Goal: Find contact information: Find contact information

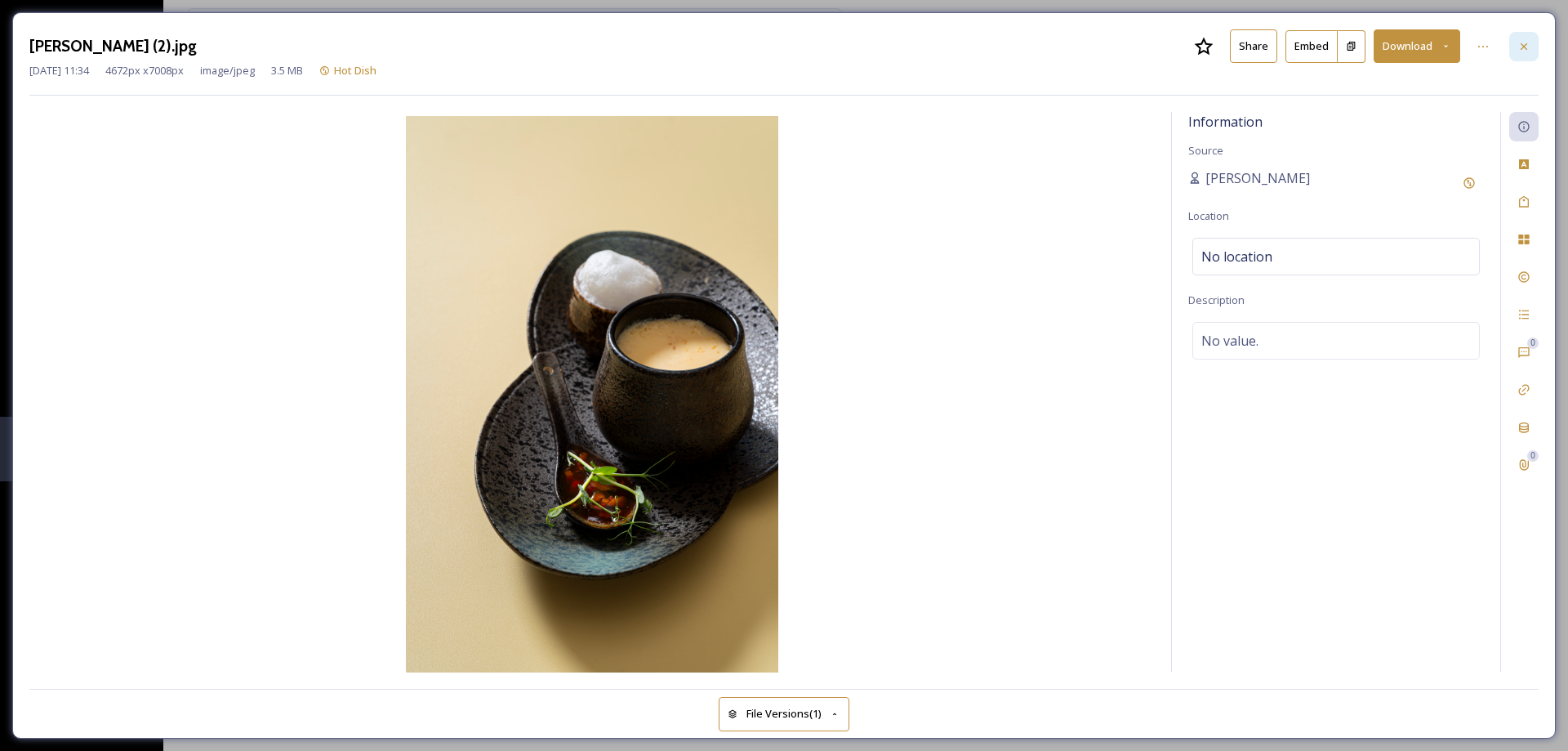
click at [1522, 37] on div at bounding box center [1523, 46] width 29 height 29
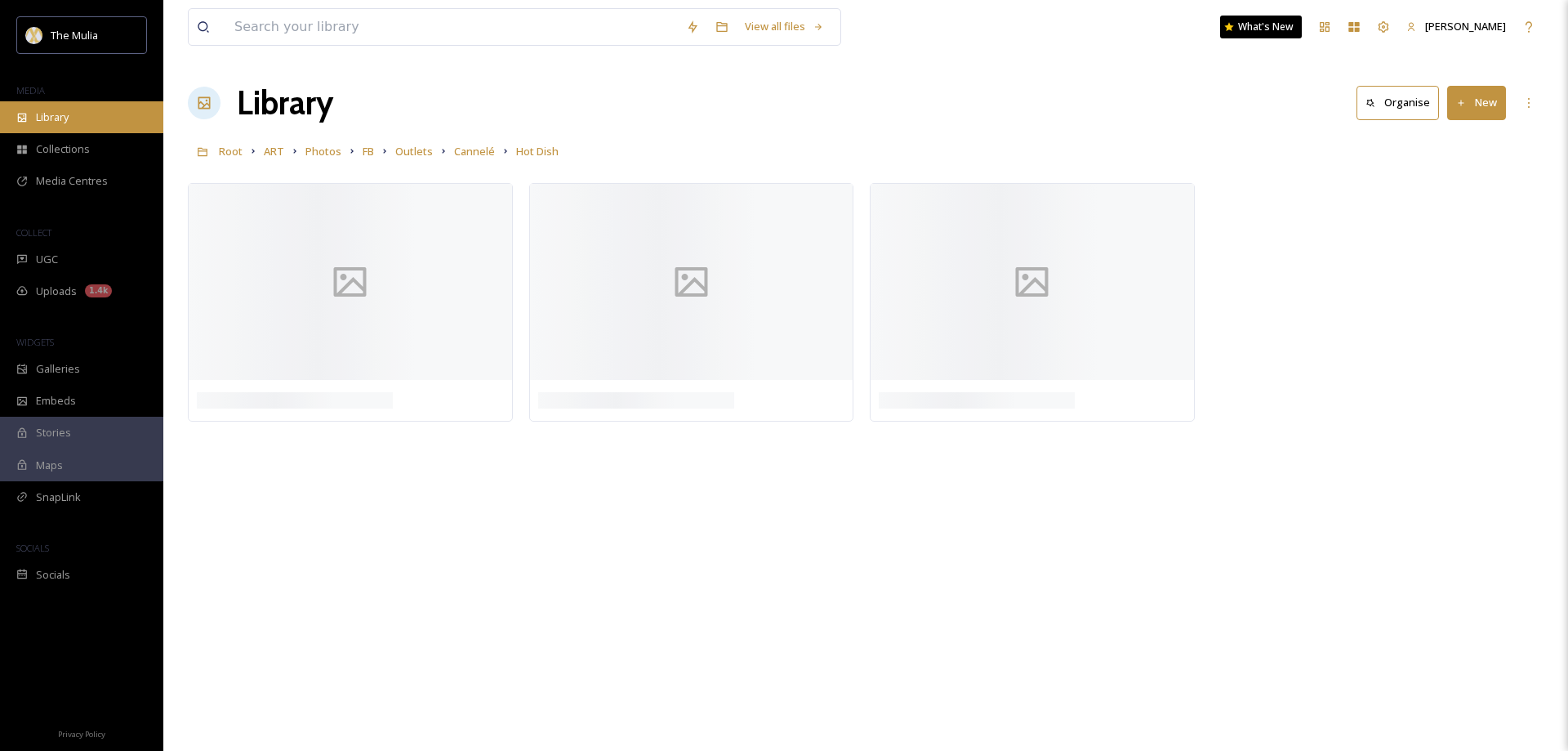
click at [37, 118] on span "Library" at bounding box center [52, 117] width 32 height 16
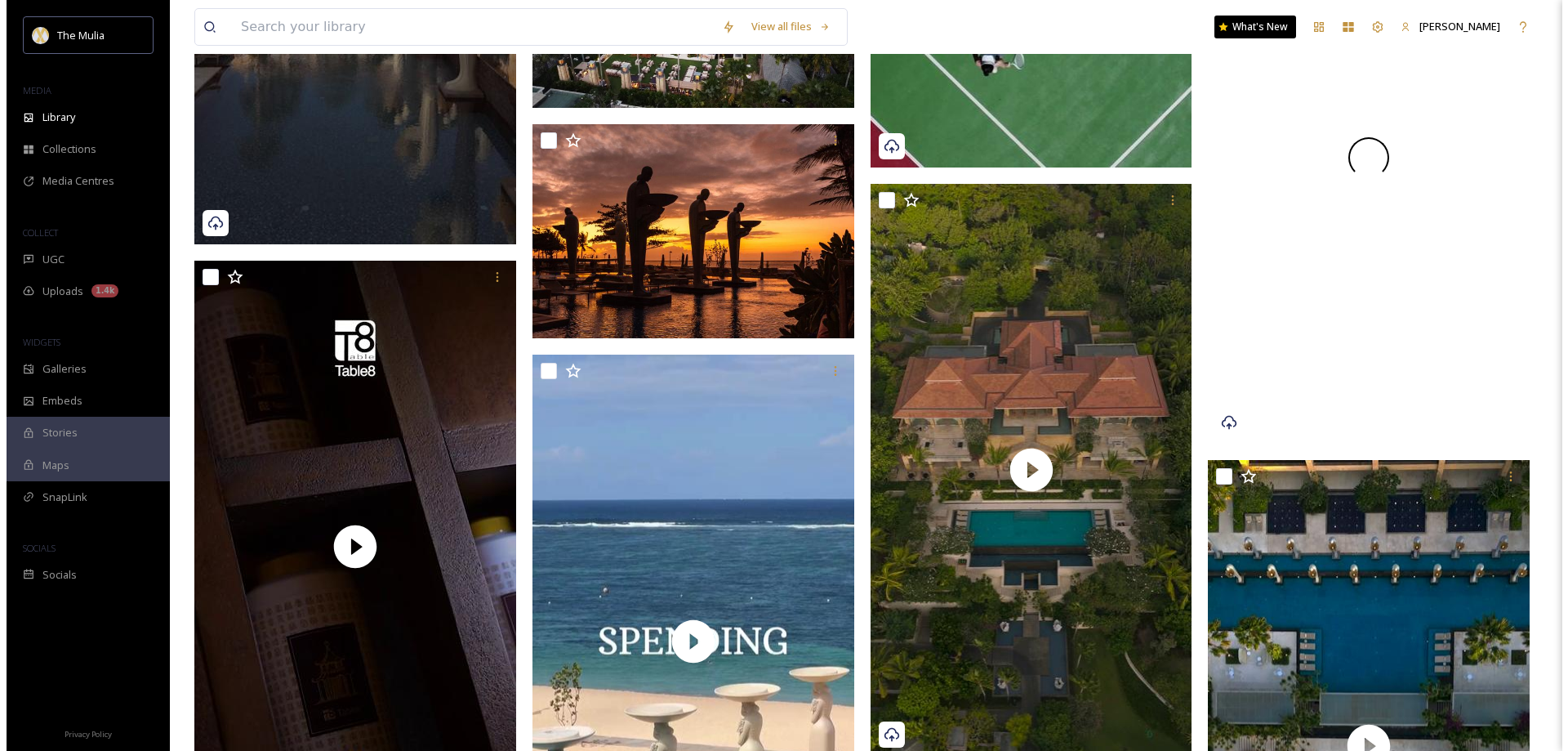
scroll to position [3513, 0]
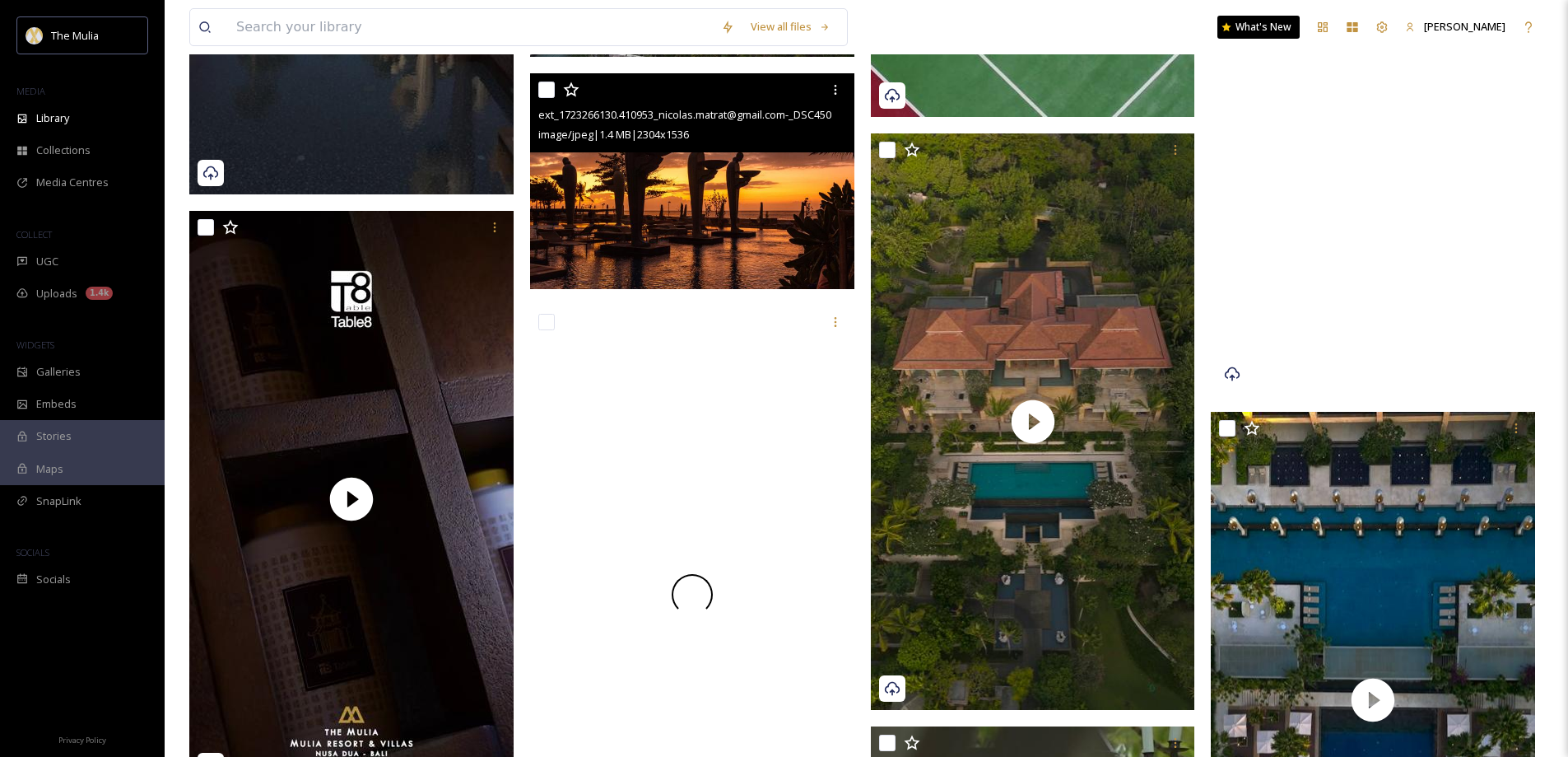
click at [645, 249] on img at bounding box center [692, 181] width 324 height 217
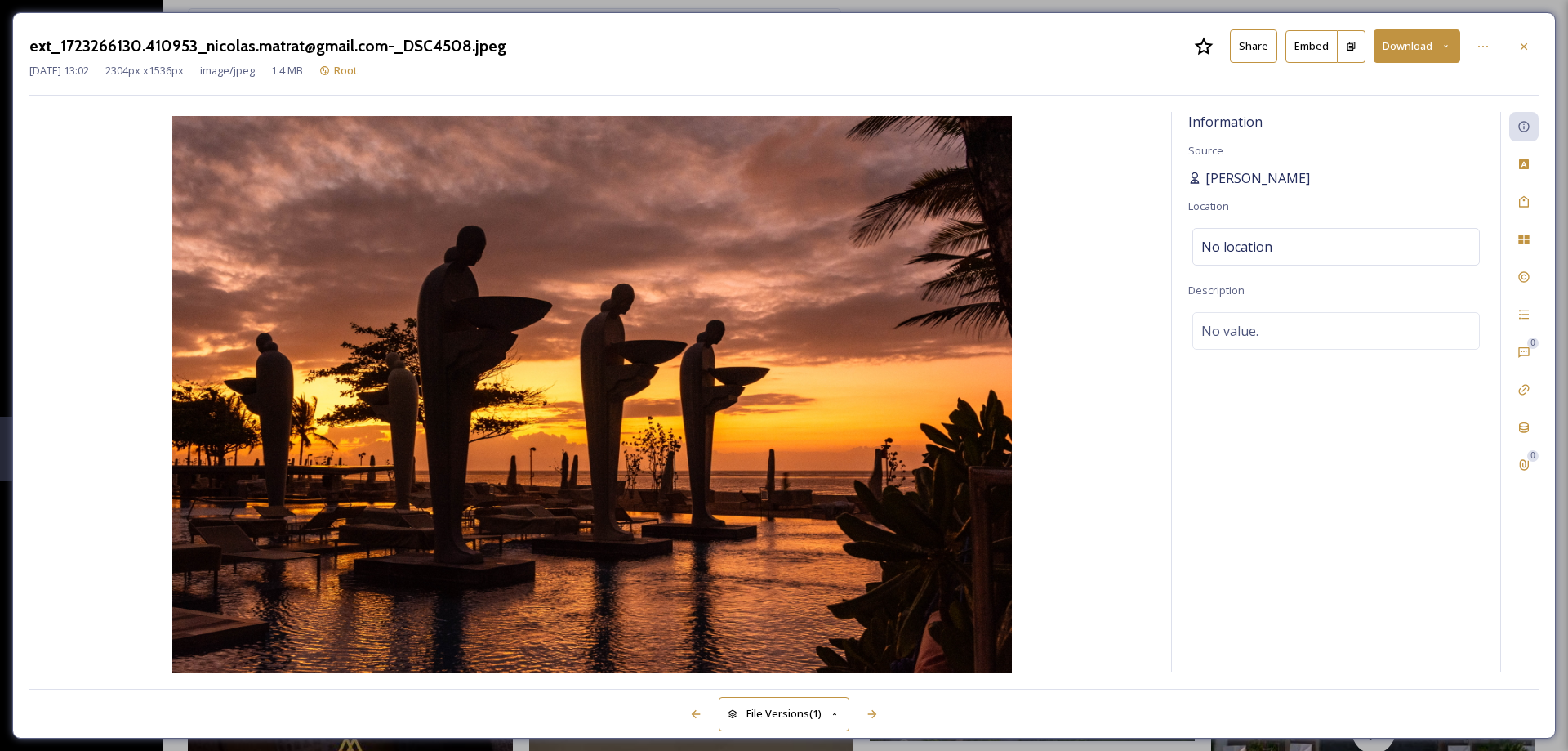
drag, startPoint x: 1313, startPoint y: 180, endPoint x: 1206, endPoint y: 178, distance: 107.0
click at [1206, 178] on div "[PERSON_NAME]" at bounding box center [1336, 178] width 296 height 20
drag, startPoint x: 205, startPoint y: 47, endPoint x: 384, endPoint y: 48, distance: 179.0
click at [384, 48] on h3 "ext_1723266130.410953_nicolas.matrat@gmail.com-_DSC4508.jpeg" at bounding box center [267, 46] width 477 height 23
copy h3 "[PERSON_NAME][EMAIL_ADDRESS][DOMAIN_NAME]"
